Goal: Find specific page/section: Find specific page/section

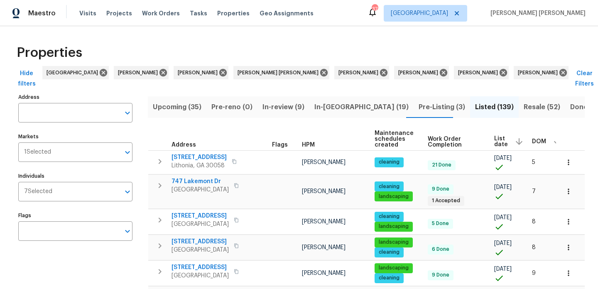
scroll to position [0, 3]
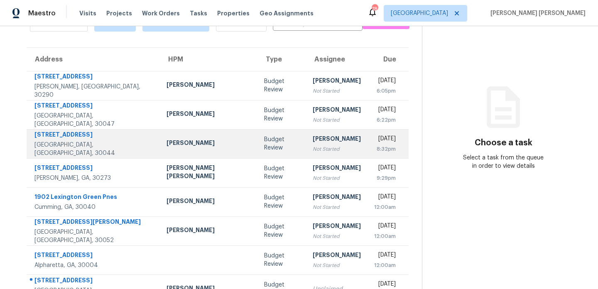
scroll to position [143, 0]
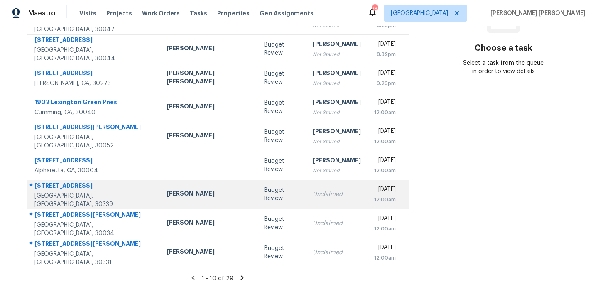
click at [198, 196] on div "[PERSON_NAME]" at bounding box center [208, 194] width 84 height 10
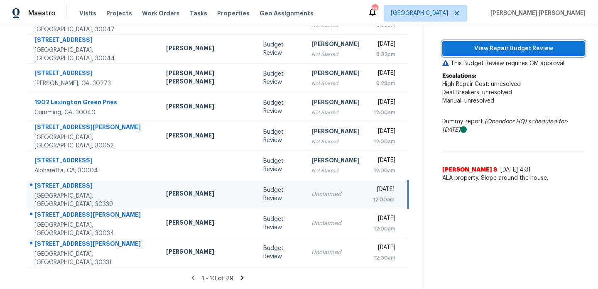
click at [535, 45] on span "View Repair Budget Review" at bounding box center [513, 49] width 129 height 10
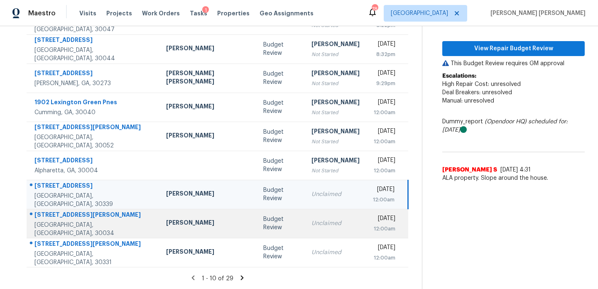
click at [190, 226] on div "[PERSON_NAME]" at bounding box center [208, 223] width 84 height 10
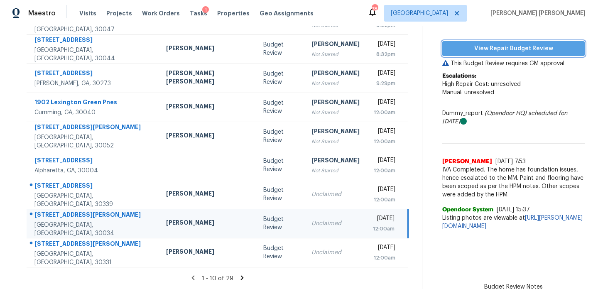
click at [486, 49] on span "View Repair Budget Review" at bounding box center [513, 49] width 129 height 10
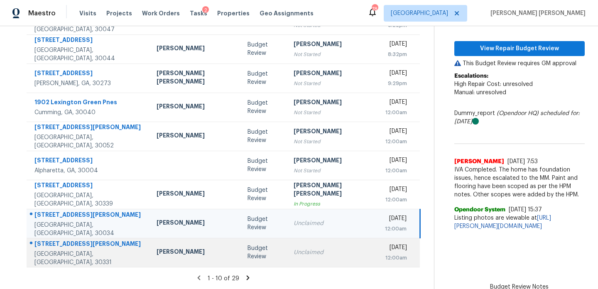
click at [167, 256] on div "[PERSON_NAME]" at bounding box center [195, 252] width 78 height 10
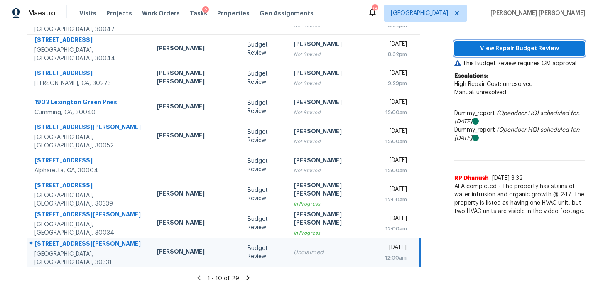
click at [516, 49] on span "View Repair Budget Review" at bounding box center [519, 49] width 117 height 10
click at [247, 276] on icon at bounding box center [248, 277] width 3 height 5
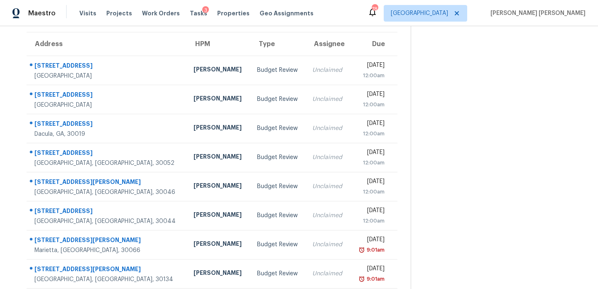
scroll to position [61, 0]
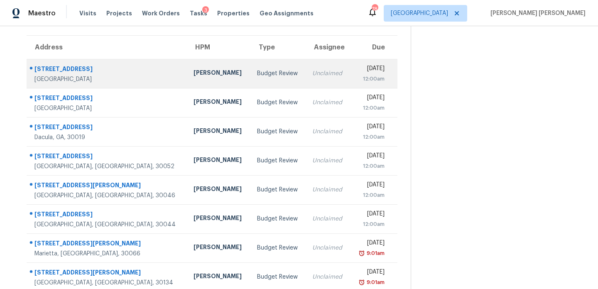
click at [250, 87] on td "Budget Review" at bounding box center [278, 73] width 56 height 29
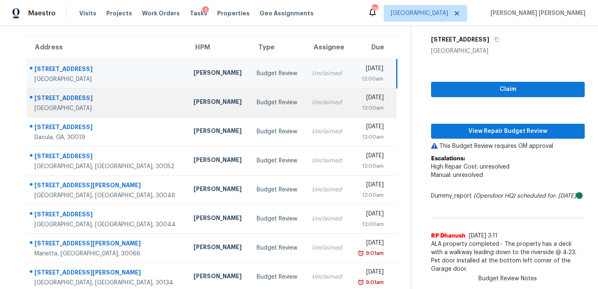
click at [250, 97] on td "Budget Review" at bounding box center [278, 102] width 56 height 29
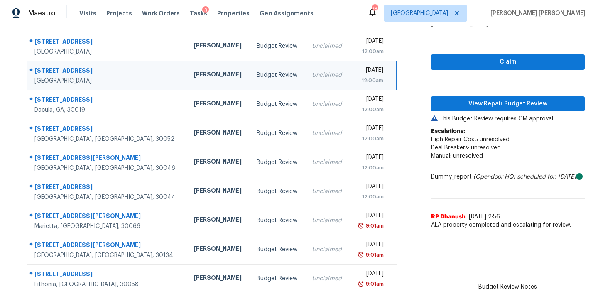
scroll to position [95, 0]
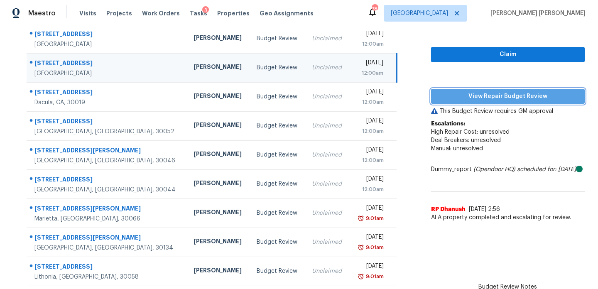
click at [502, 98] on span "View Repair Budget Review" at bounding box center [507, 96] width 140 height 10
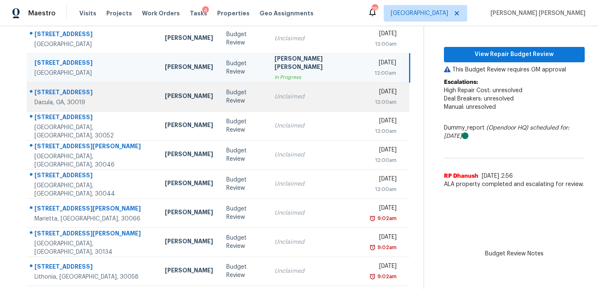
click at [180, 104] on td "Michael Durham" at bounding box center [188, 96] width 61 height 29
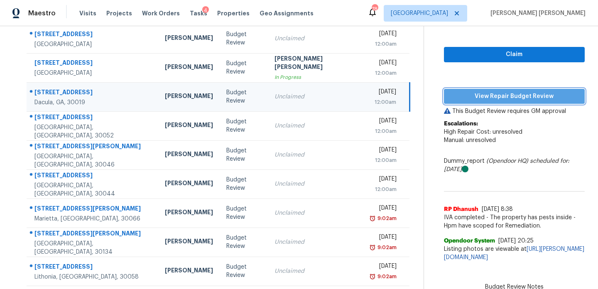
click at [501, 95] on span "View Repair Budget Review" at bounding box center [513, 96] width 127 height 10
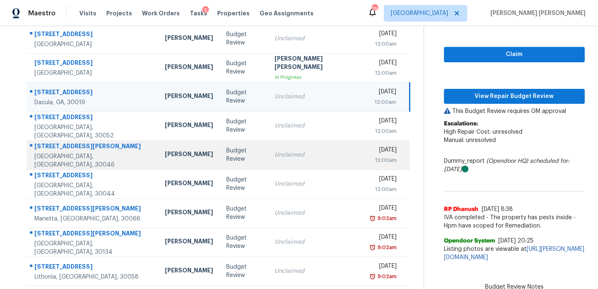
click at [180, 154] on td "Michael Durham" at bounding box center [188, 154] width 61 height 29
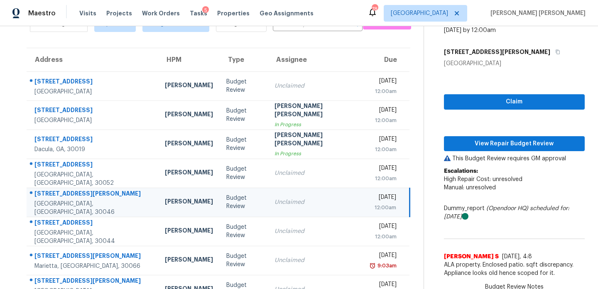
scroll to position [14, 0]
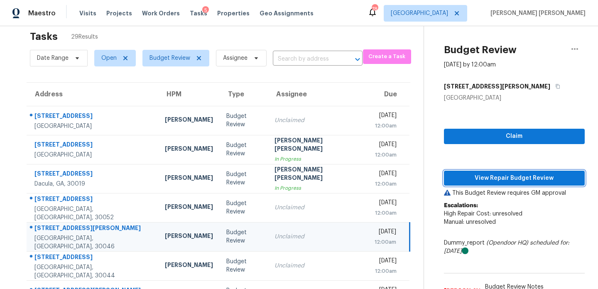
click at [476, 173] on span "View Repair Budget Review" at bounding box center [513, 178] width 127 height 10
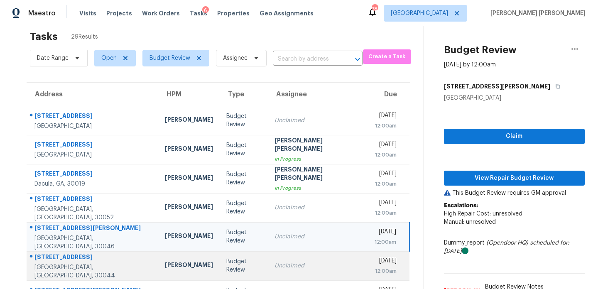
click at [122, 251] on td "280 Plantation View Dr Lawrenceville, GA, 30044" at bounding box center [93, 265] width 132 height 29
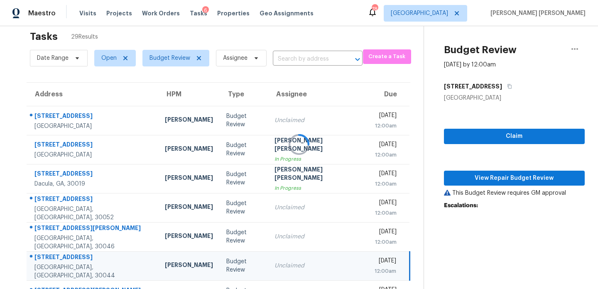
scroll to position [88, 0]
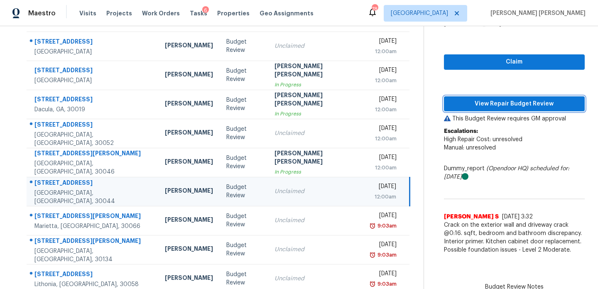
click at [483, 100] on span "View Repair Budget Review" at bounding box center [513, 104] width 127 height 10
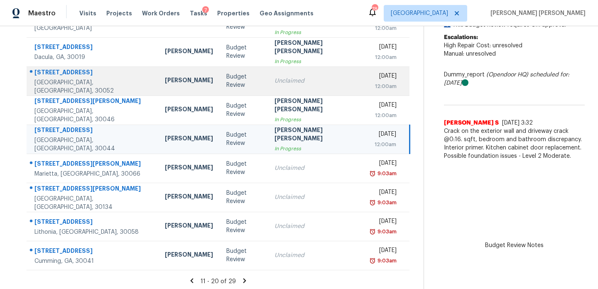
scroll to position [143, 0]
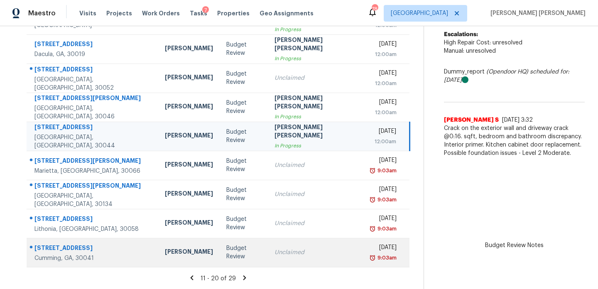
click at [176, 254] on div "Tyler Payne" at bounding box center [189, 252] width 48 height 10
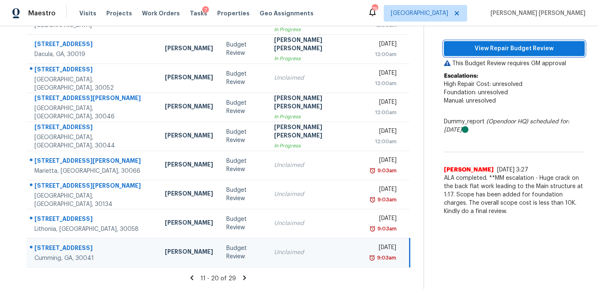
click at [498, 50] on span "View Repair Budget Review" at bounding box center [513, 49] width 127 height 10
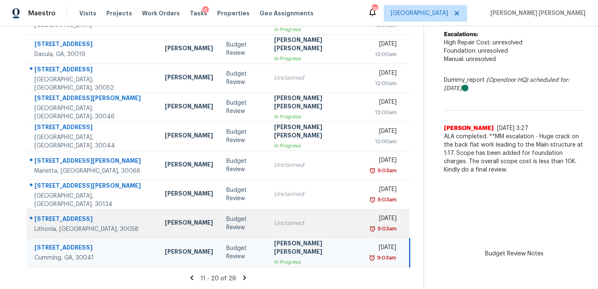
click at [183, 223] on td "[PERSON_NAME]" at bounding box center [188, 223] width 61 height 29
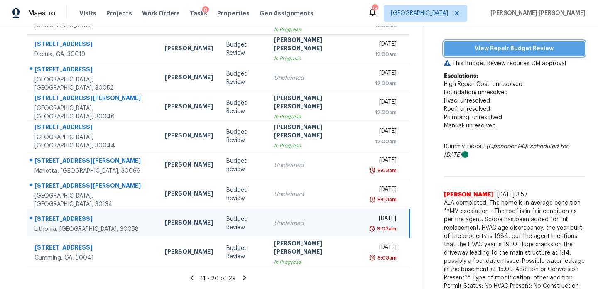
click at [501, 48] on span "View Repair Budget Review" at bounding box center [513, 49] width 127 height 10
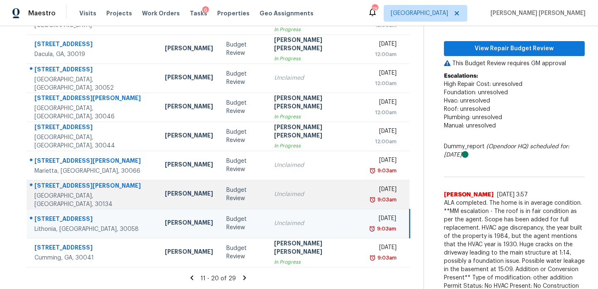
click at [179, 199] on td "Mirsad Srna" at bounding box center [188, 194] width 61 height 29
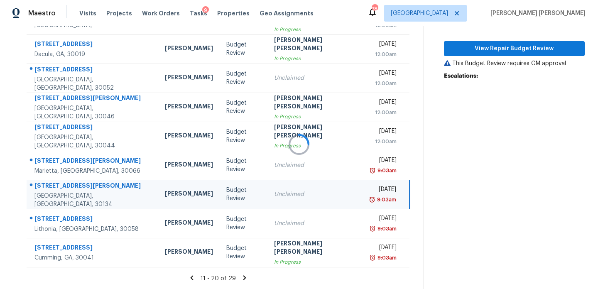
scroll to position [132, 0]
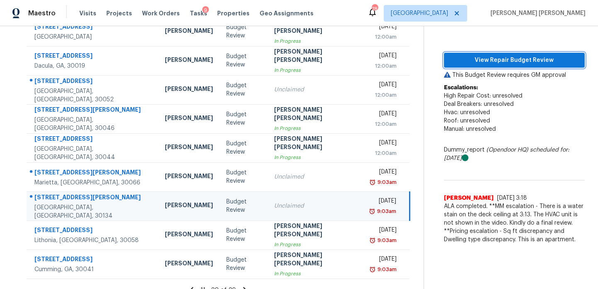
click at [499, 62] on span "View Repair Budget Review" at bounding box center [513, 60] width 127 height 10
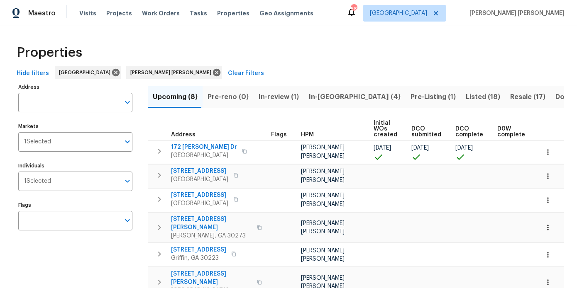
scroll to position [0, 122]
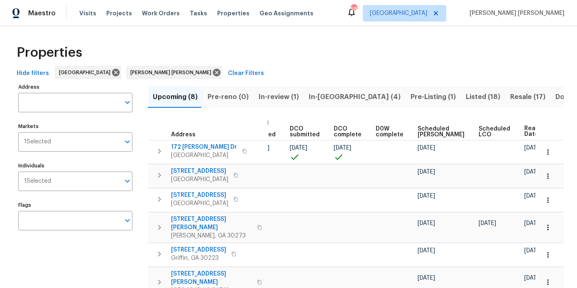
click at [288, 100] on span "In-review (1)" at bounding box center [279, 97] width 40 height 12
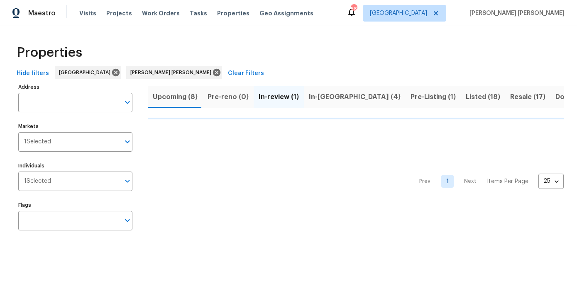
click at [322, 99] on span "In-reno (4)" at bounding box center [355, 97] width 92 height 12
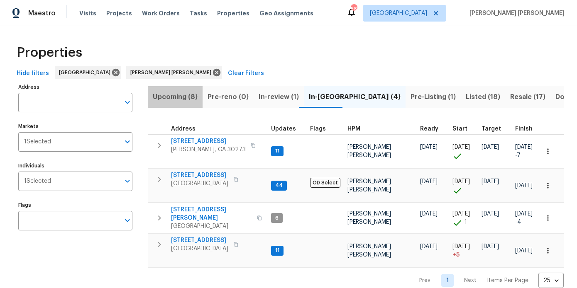
click at [187, 97] on span "Upcoming (8)" at bounding box center [175, 97] width 45 height 12
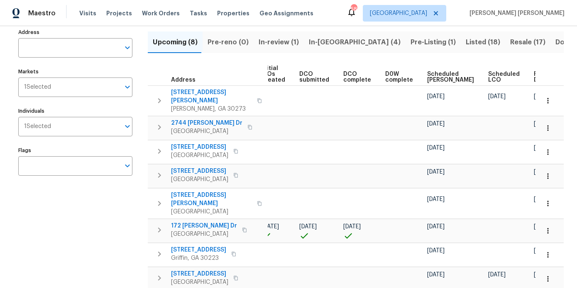
scroll to position [55, 0]
click at [534, 75] on span "Ready Date" at bounding box center [543, 77] width 18 height 12
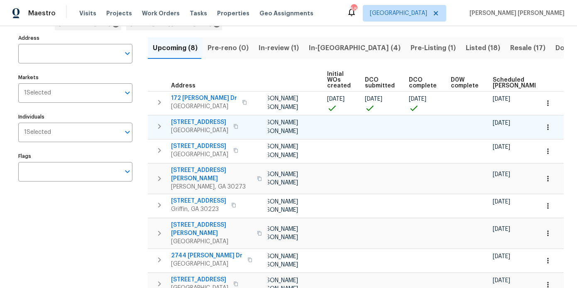
scroll to position [0, 122]
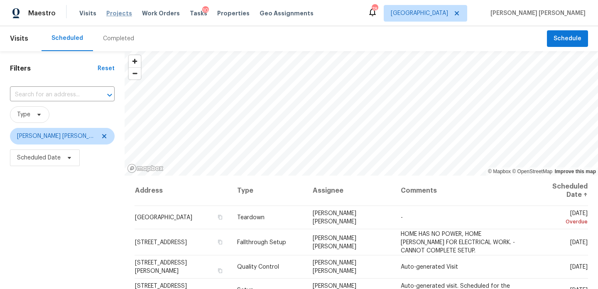
click at [116, 15] on span "Projects" at bounding box center [119, 13] width 26 height 8
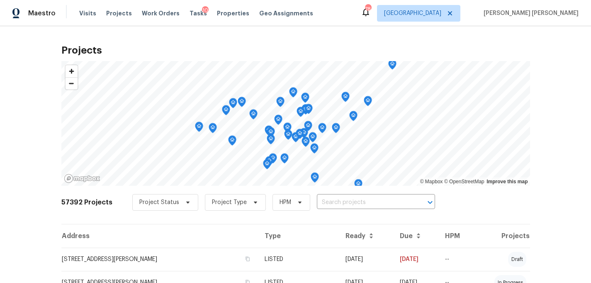
click at [117, 17] on div "Visits Projects Work Orders Tasks 10 Properties Geo Assignments" at bounding box center [201, 13] width 244 height 17
click at [118, 10] on span "Projects" at bounding box center [119, 13] width 26 height 8
click at [99, 9] on div "Visits Projects Work Orders Tasks 10 Properties Geo Assignments" at bounding box center [201, 13] width 244 height 17
click at [118, 10] on span "Projects" at bounding box center [119, 13] width 26 height 8
click at [117, 11] on span "Projects" at bounding box center [119, 13] width 26 height 8
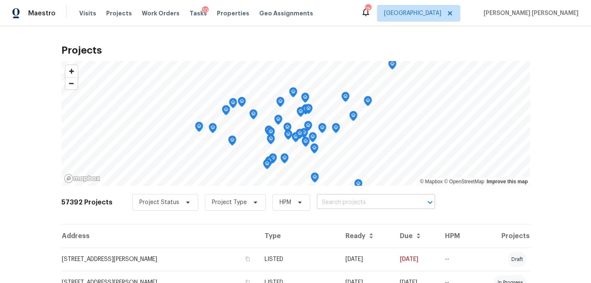
click at [356, 208] on input "text" at bounding box center [364, 202] width 95 height 13
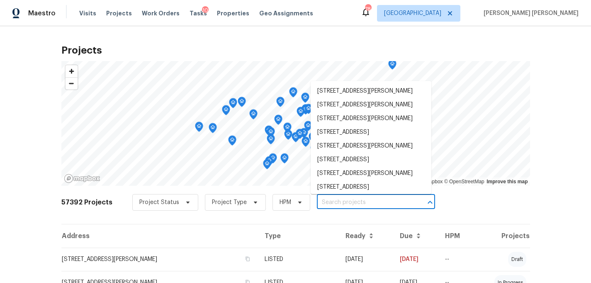
paste input "501 Country Park Dr SE"
type input "501 Country Park Dr SE"
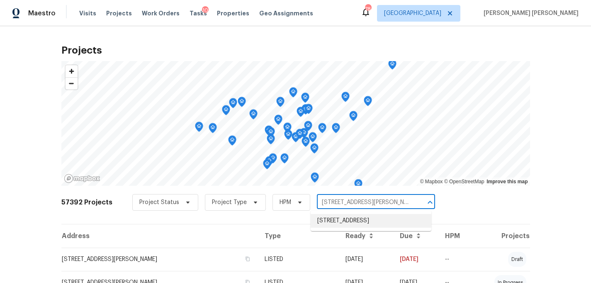
click at [344, 220] on li "501 Country Park Dr SE, Smyrna, GA 30080" at bounding box center [371, 221] width 121 height 14
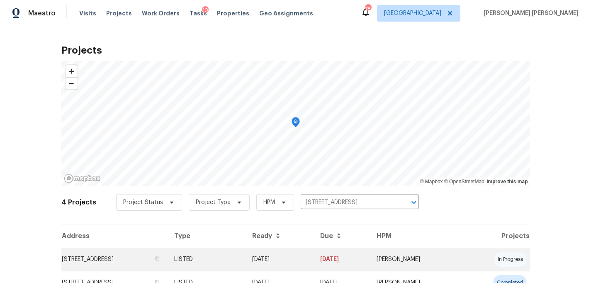
click at [144, 259] on td "501 Country Park Dr SE, Smyrna, GA 30080" at bounding box center [114, 258] width 106 height 23
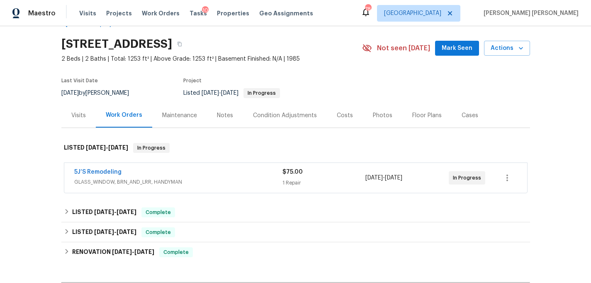
scroll to position [23, 0]
click at [223, 120] on div "Notes" at bounding box center [225, 115] width 36 height 24
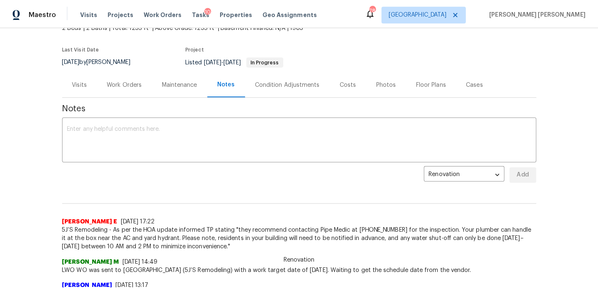
scroll to position [59, 0]
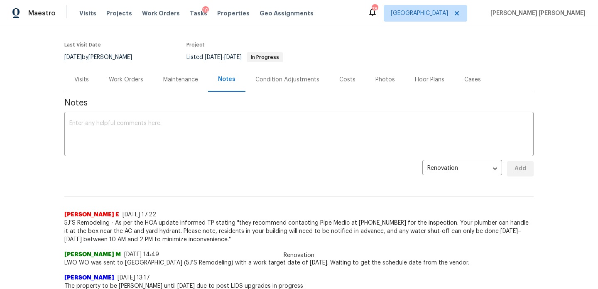
click at [132, 90] on div "Work Orders" at bounding box center [126, 79] width 54 height 24
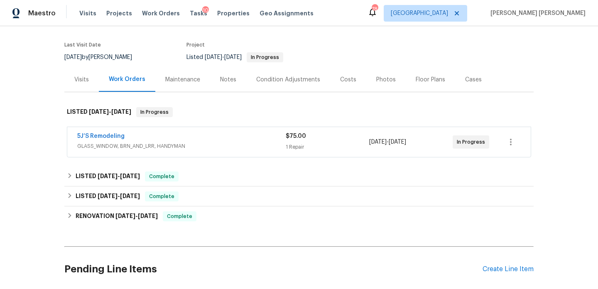
click at [231, 85] on div "Notes" at bounding box center [228, 79] width 36 height 24
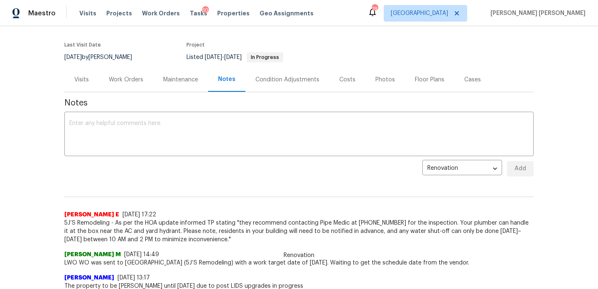
click at [134, 86] on div "Work Orders" at bounding box center [126, 79] width 54 height 24
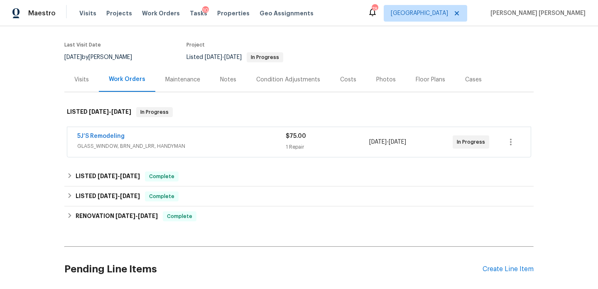
click at [230, 81] on div "Notes" at bounding box center [228, 80] width 16 height 8
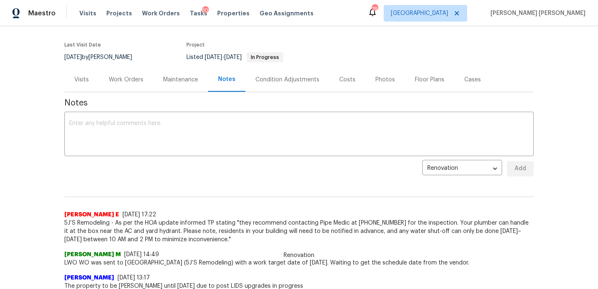
click at [120, 83] on div "Work Orders" at bounding box center [126, 80] width 34 height 8
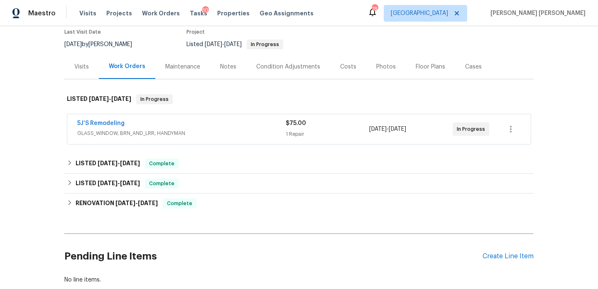
scroll to position [72, 0]
